Goal: Task Accomplishment & Management: Use online tool/utility

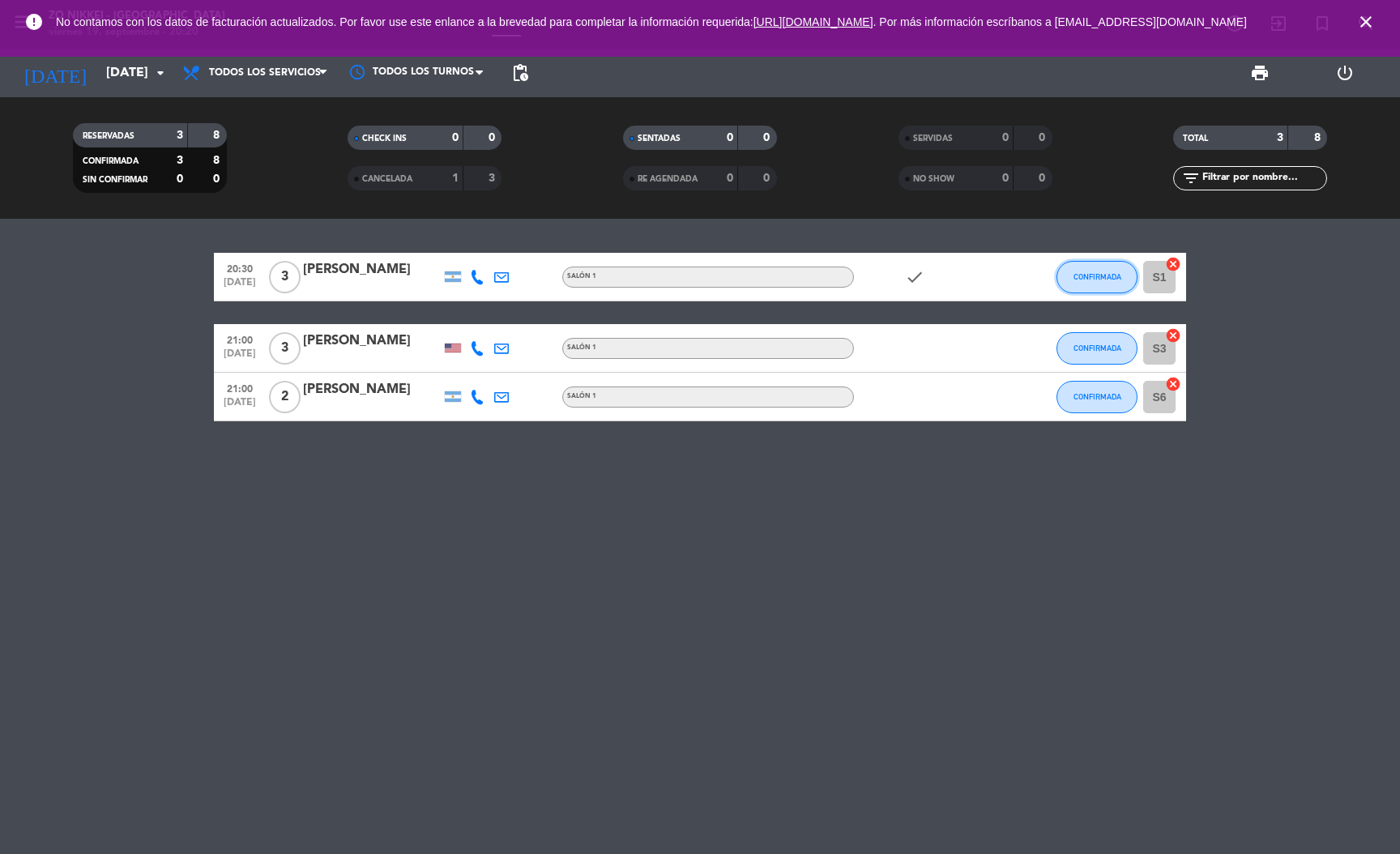
click at [1118, 273] on span "CONFIRMADA" at bounding box center [1097, 276] width 48 height 9
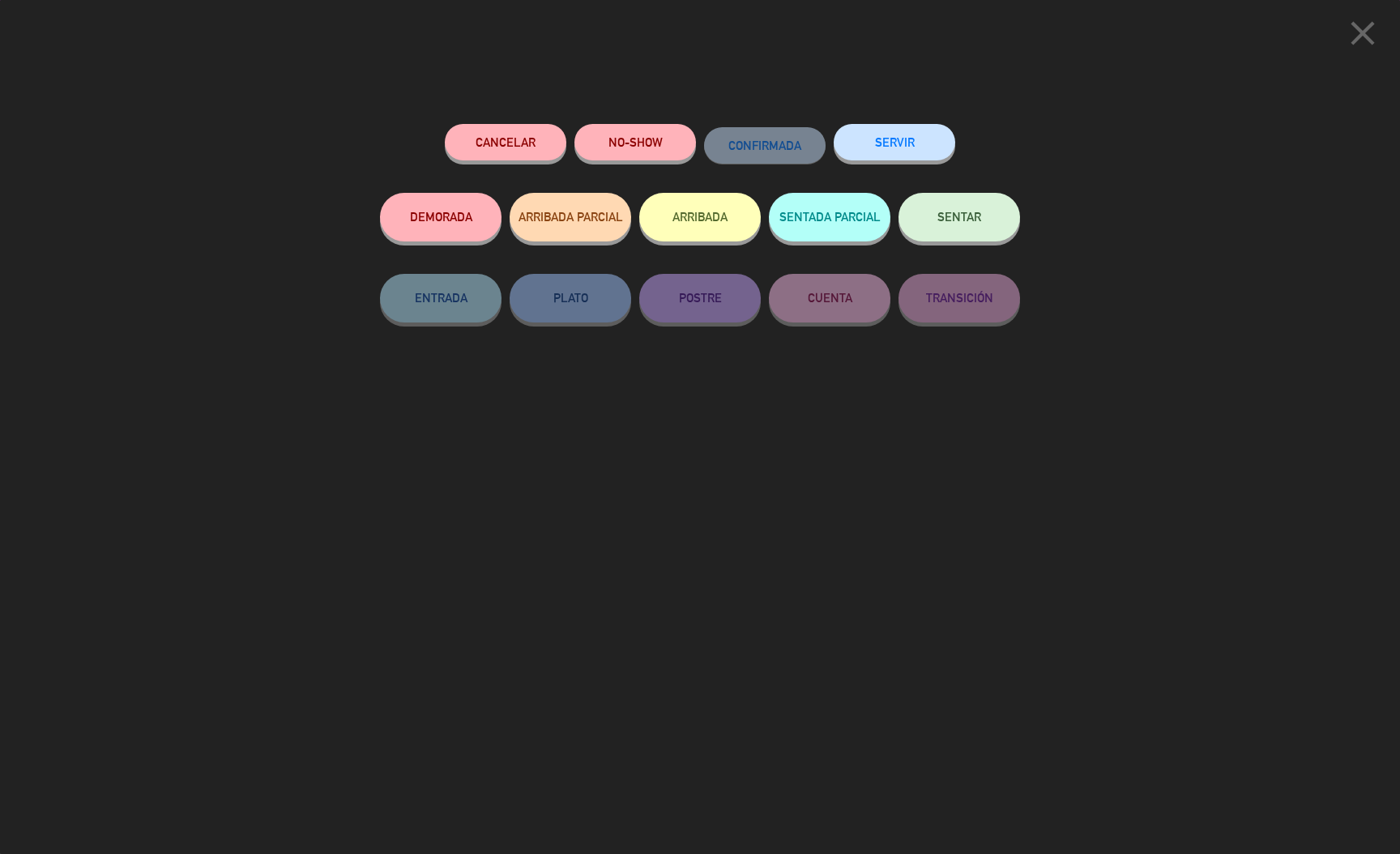
click at [902, 138] on button "SERVIR" at bounding box center [895, 142] width 121 height 37
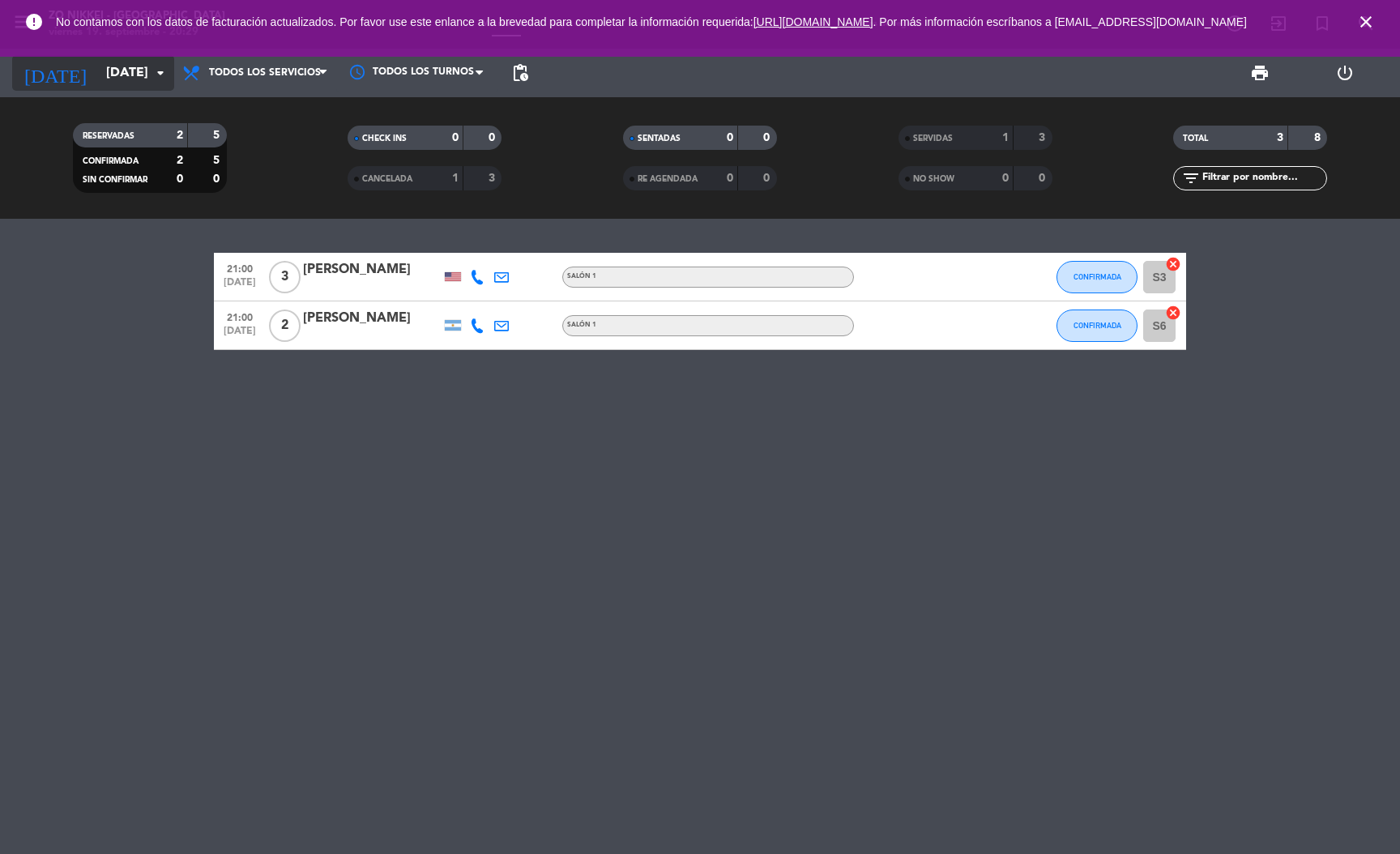
click at [122, 64] on input "[DATE]" at bounding box center [184, 73] width 171 height 32
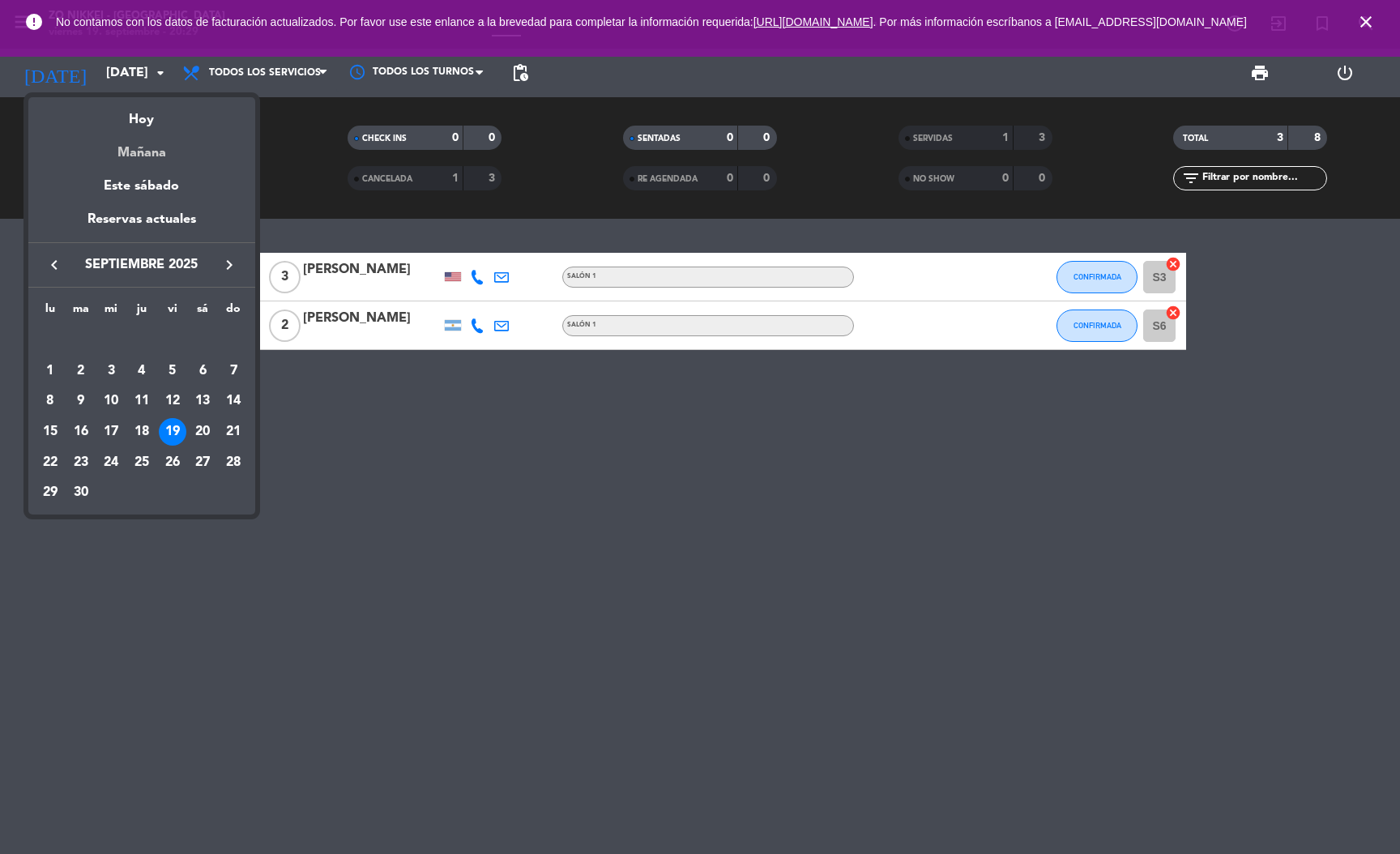
click at [143, 153] on div "Mañana" at bounding box center [142, 147] width 227 height 34
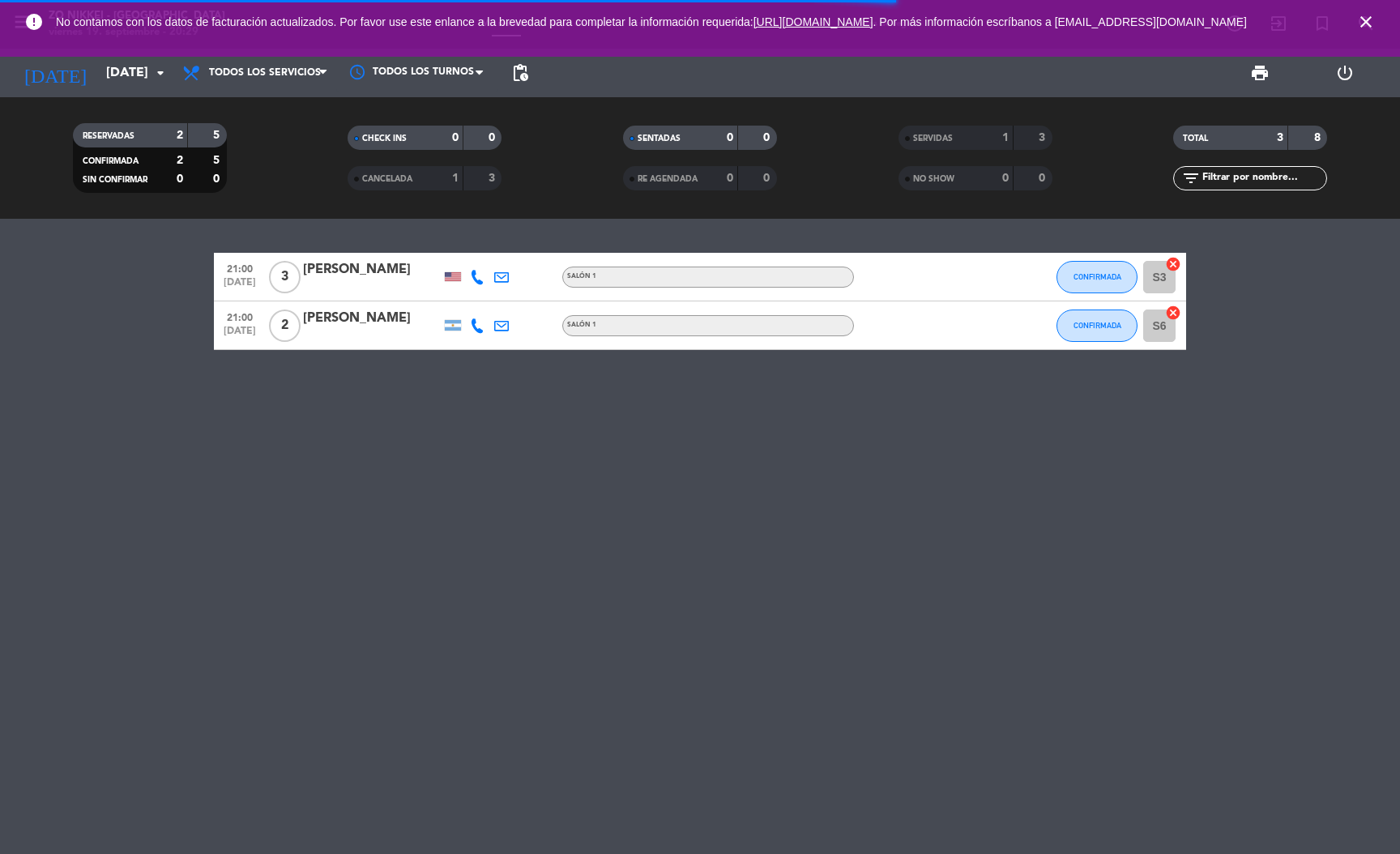
click at [1370, 20] on icon "close" at bounding box center [1365, 22] width 19 height 19
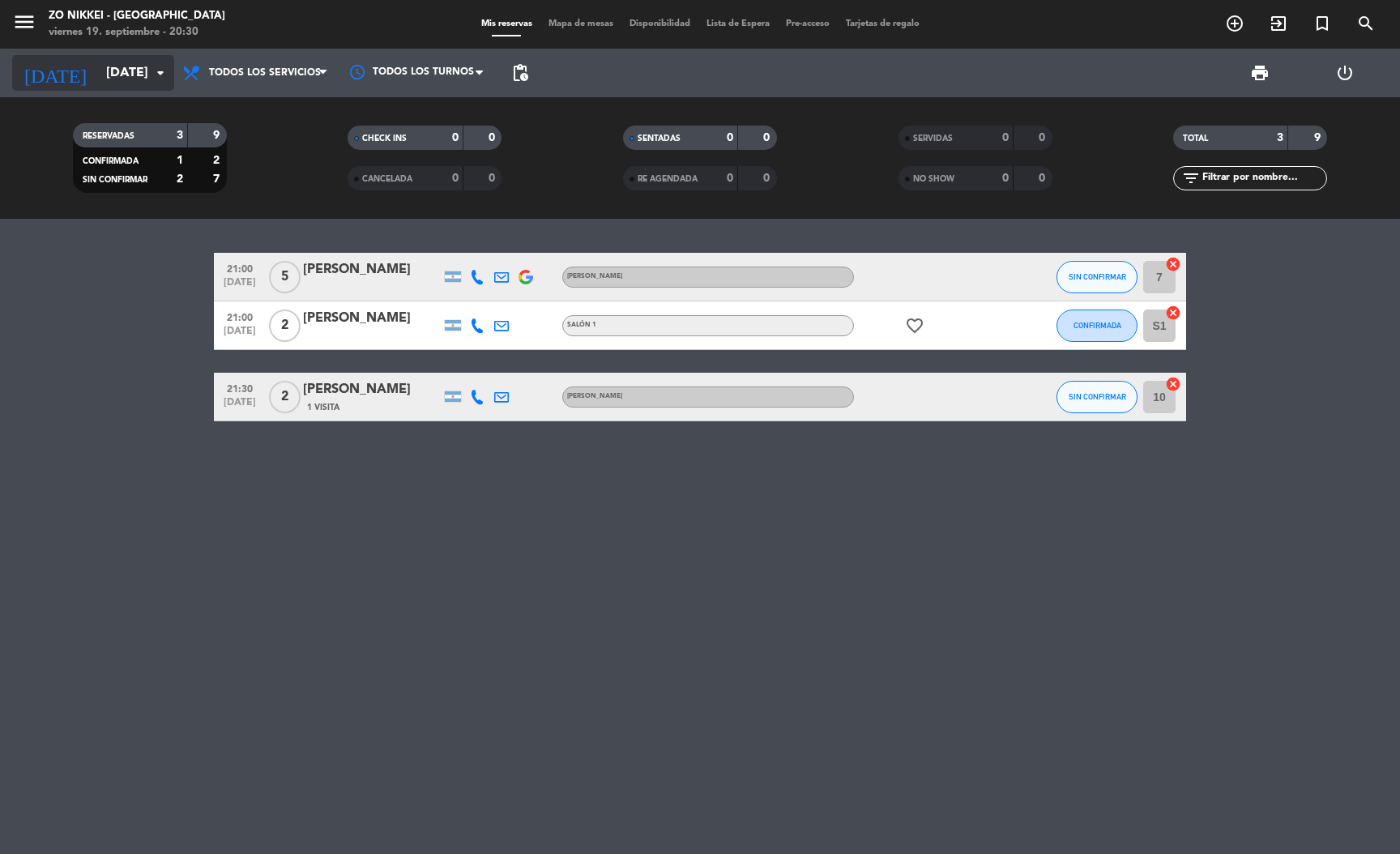
click at [144, 56] on div "[DATE] [DATE] arrow_drop_down" at bounding box center [93, 73] width 162 height 49
click at [141, 66] on input "[DATE]" at bounding box center [184, 73] width 171 height 32
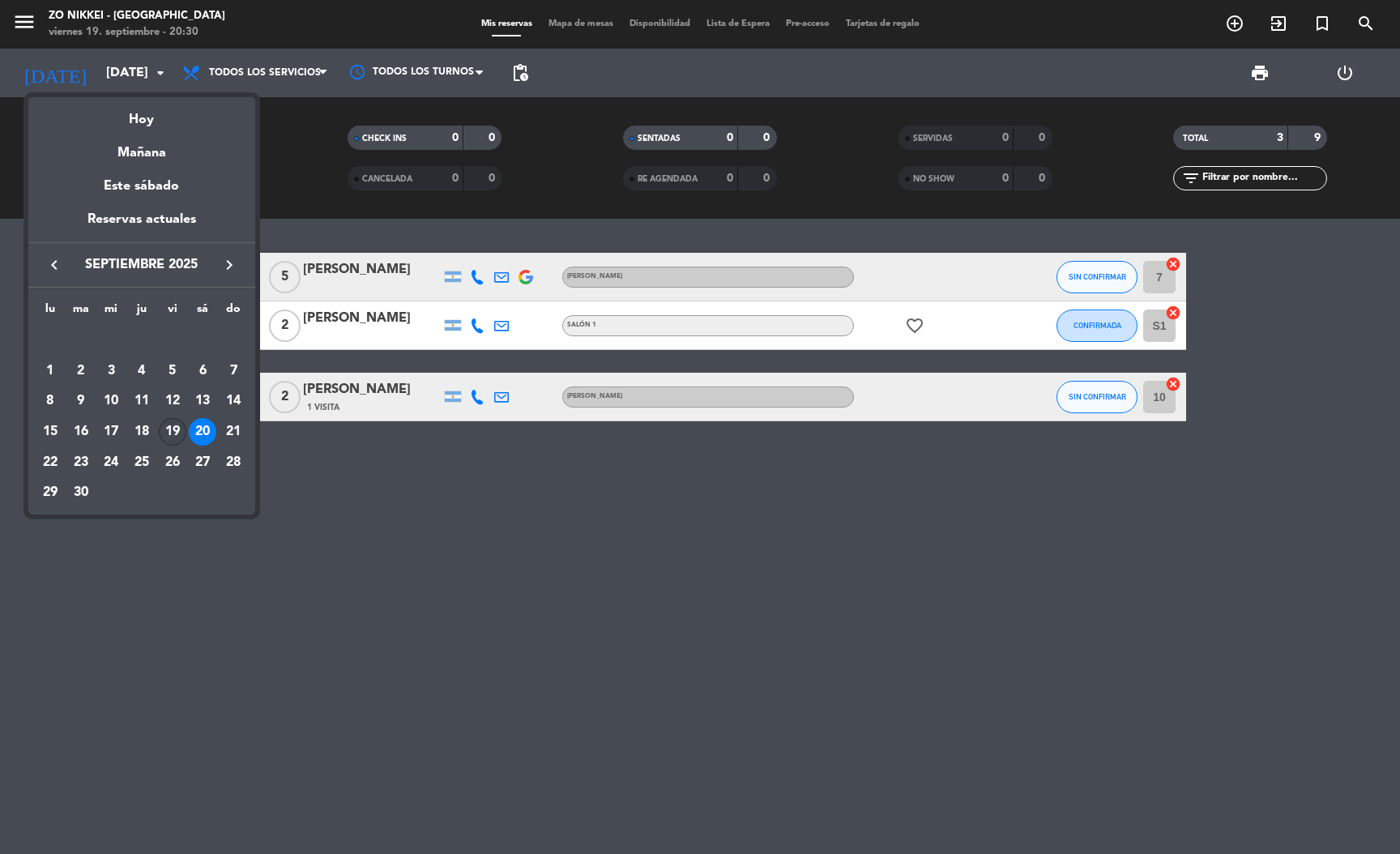
click at [168, 426] on div "19" at bounding box center [172, 431] width 28 height 28
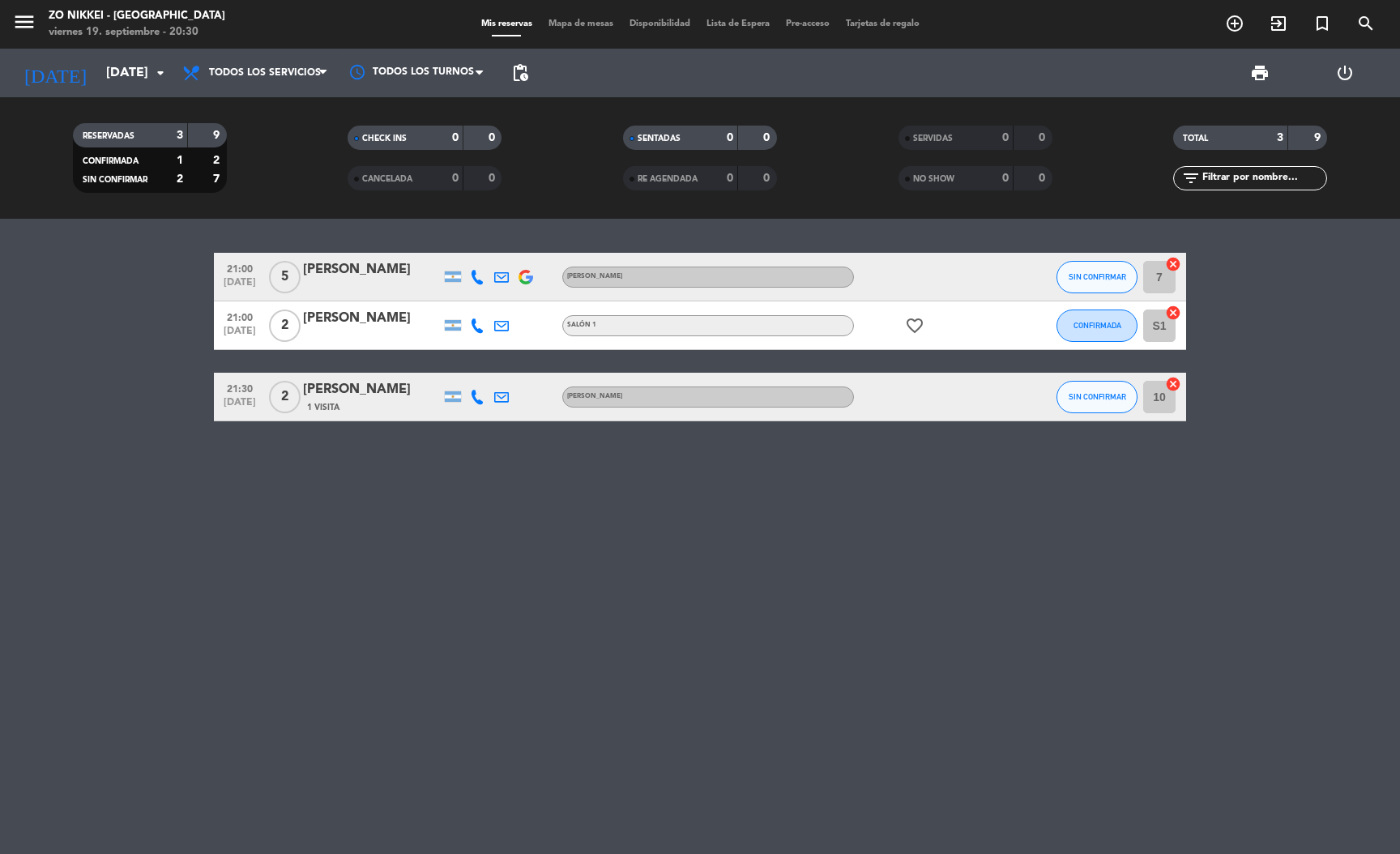
type input "[DATE]"
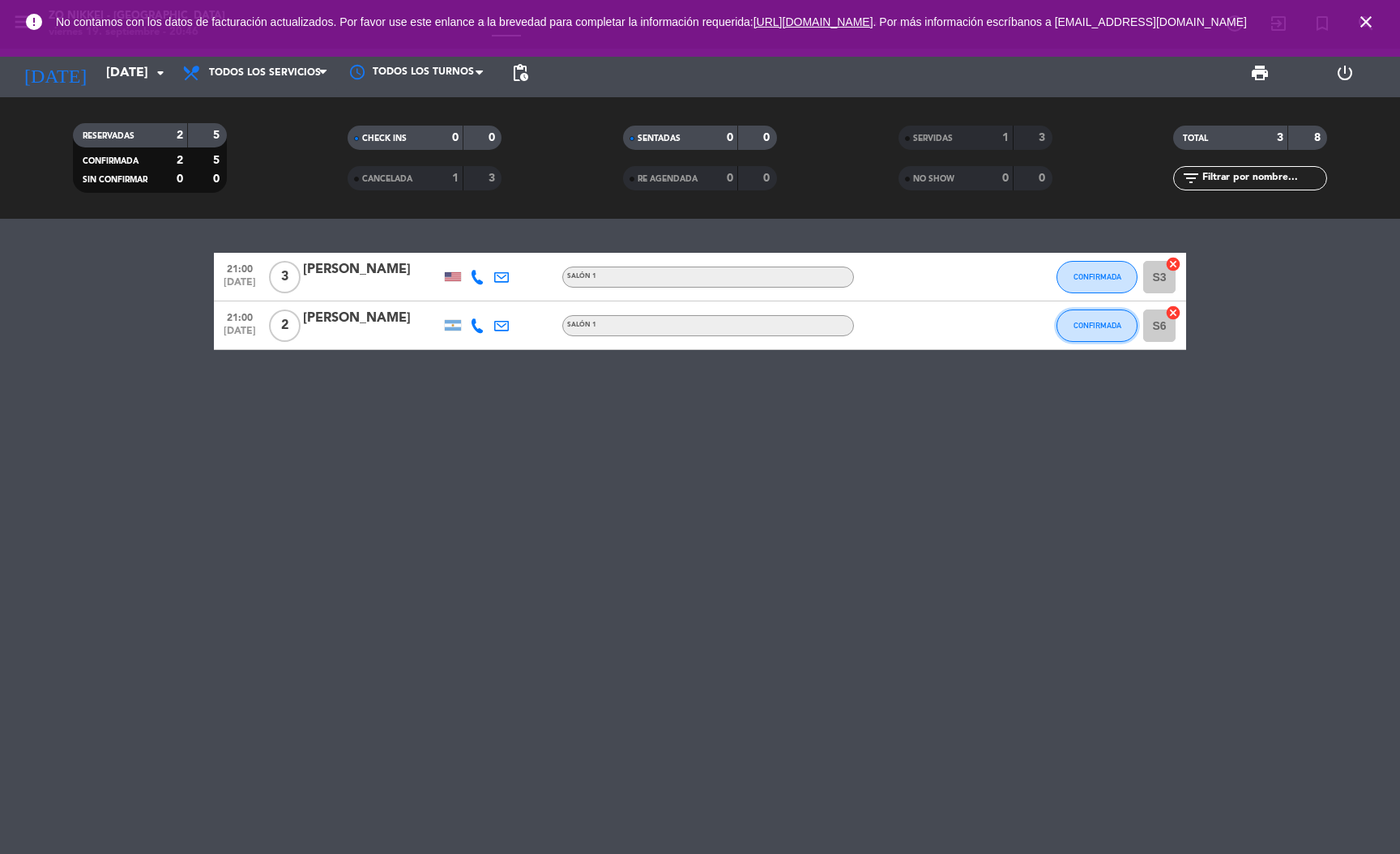
click at [1074, 324] on span "CONFIRMADA" at bounding box center [1097, 325] width 48 height 9
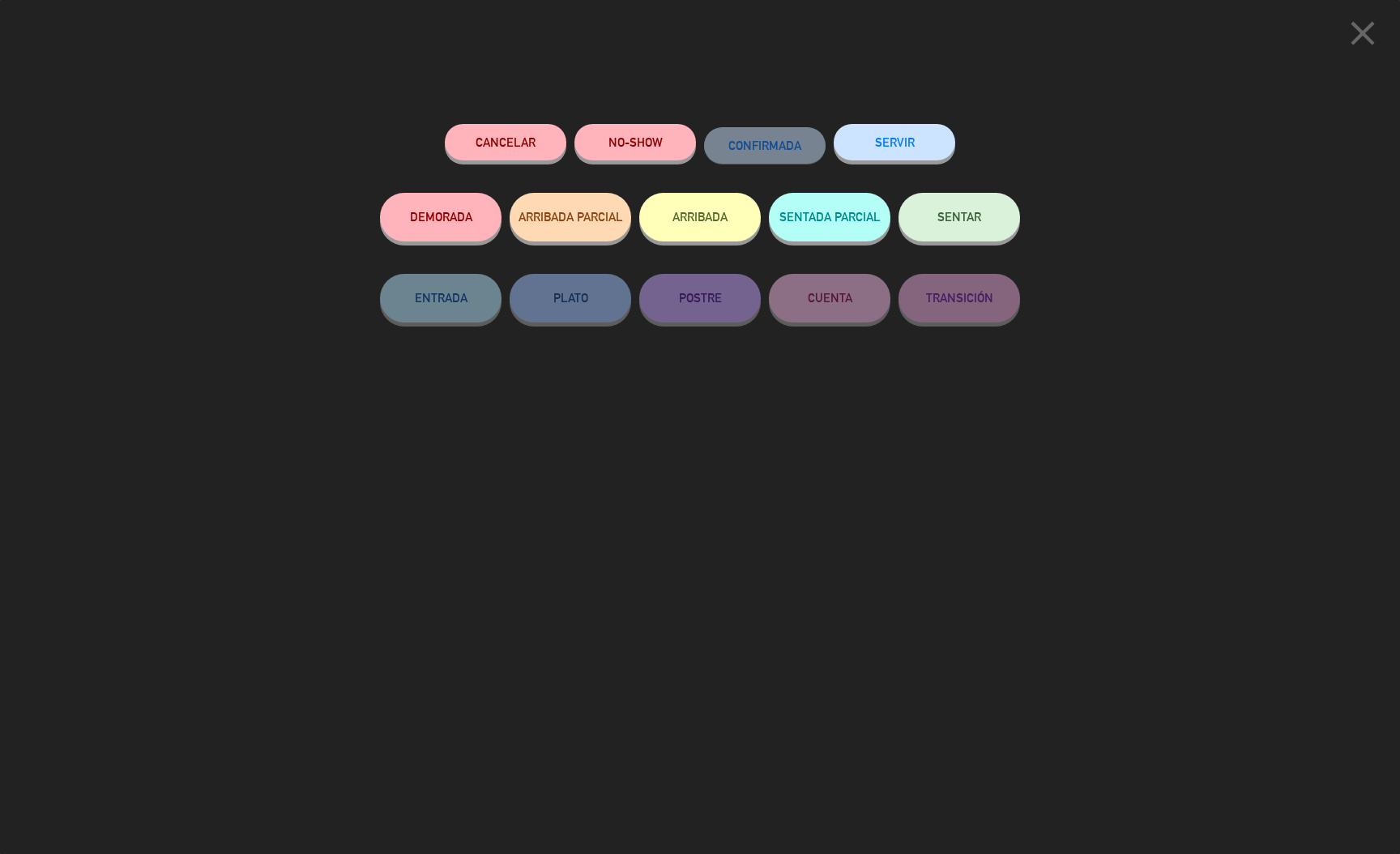
click at [921, 141] on button "SERVIR" at bounding box center [895, 142] width 121 height 37
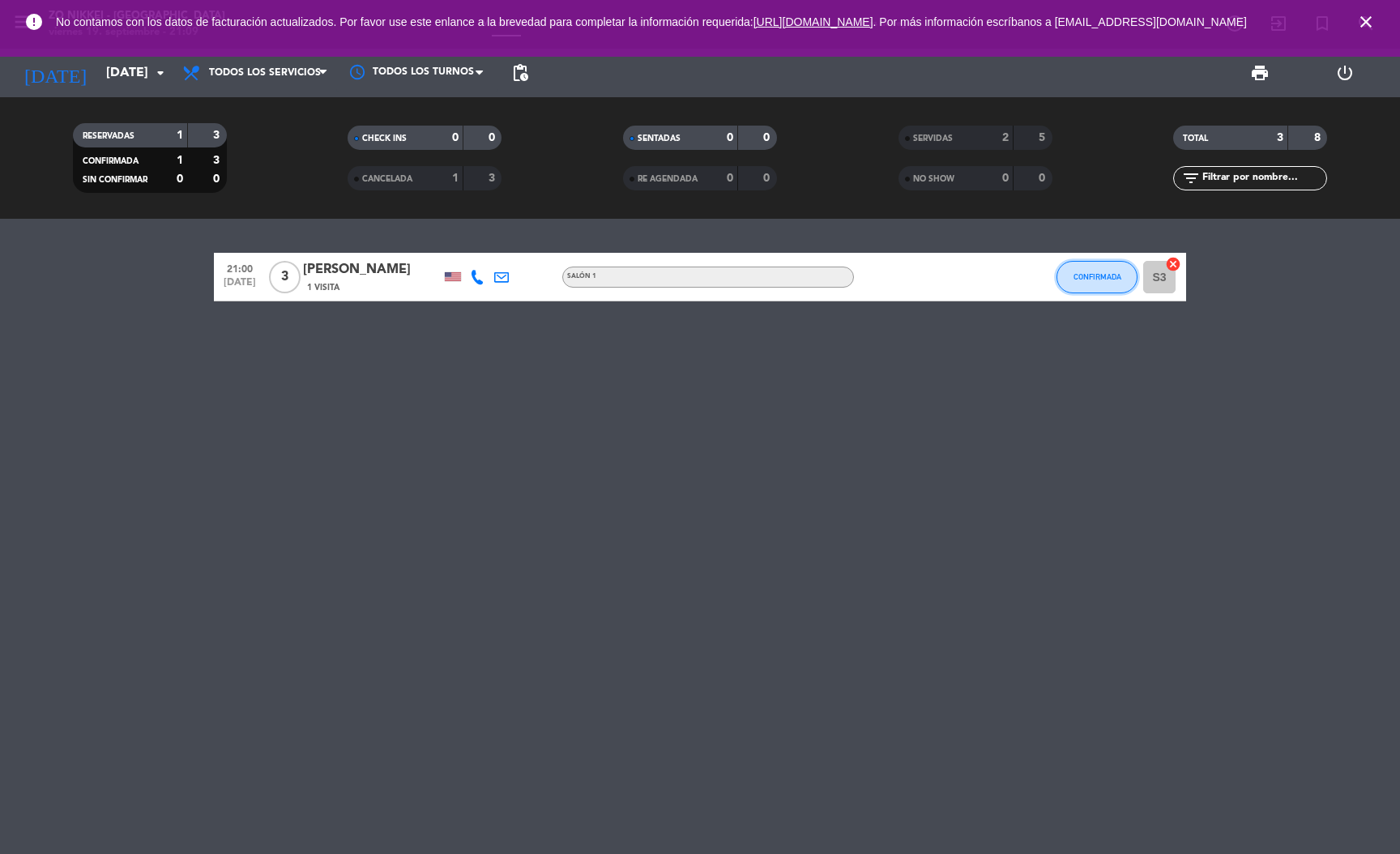
click at [1087, 277] on span "CONFIRMADA" at bounding box center [1097, 276] width 48 height 9
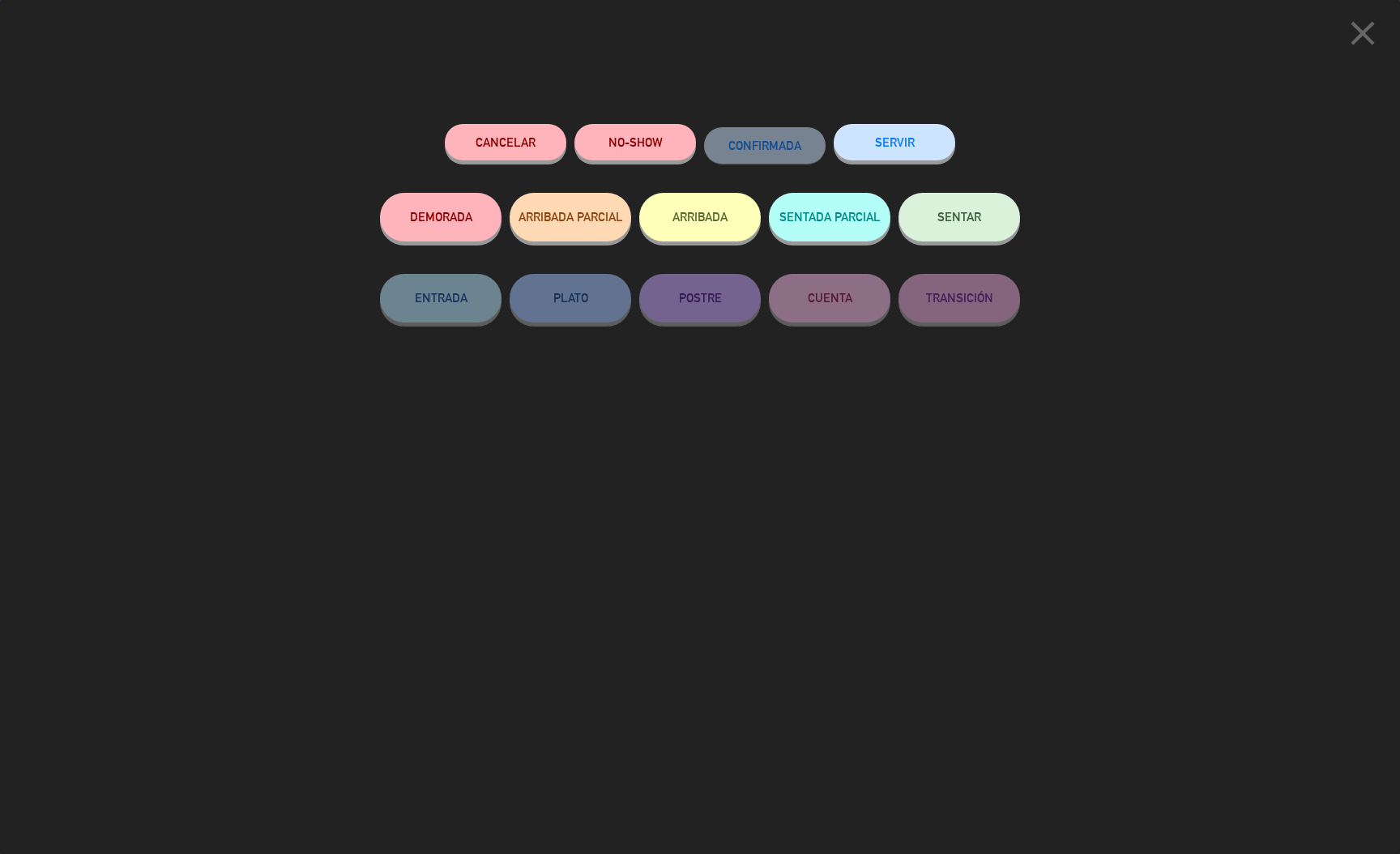
click at [914, 138] on button "SERVIR" at bounding box center [895, 142] width 121 height 37
